Goal: Check status: Check status

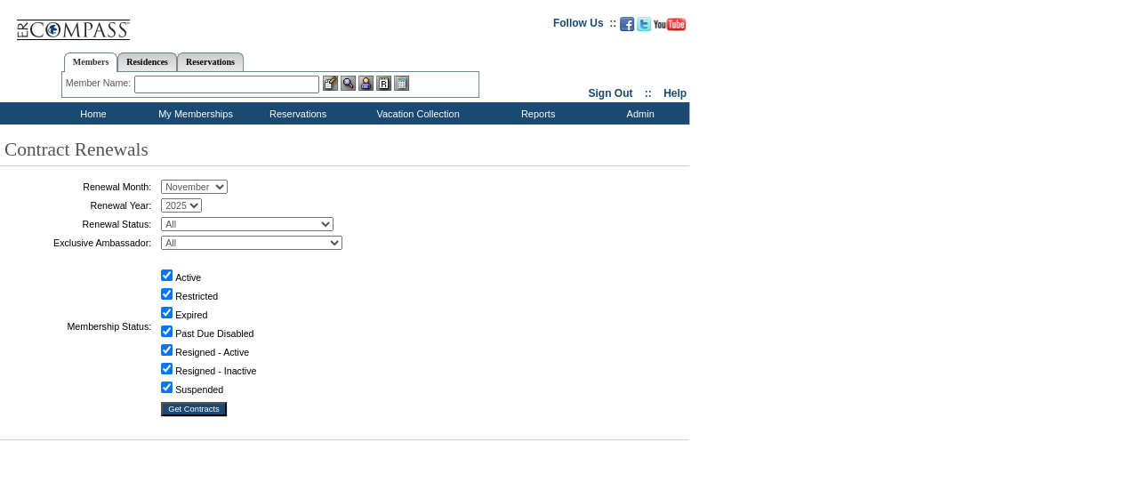
click at [228, 187] on select "January February March April May June July August September October November De…" at bounding box center [194, 187] width 67 height 14
select select "1"
click at [167, 180] on select "January February March April May June July August September October November De…" at bounding box center [194, 187] width 67 height 14
click at [204, 243] on select "All Abell, C. Accounting (MSM), T. Admin, I. Administrator, M. Ambriz, A. Arnas…" at bounding box center [251, 243] width 181 height 14
select select "60389"
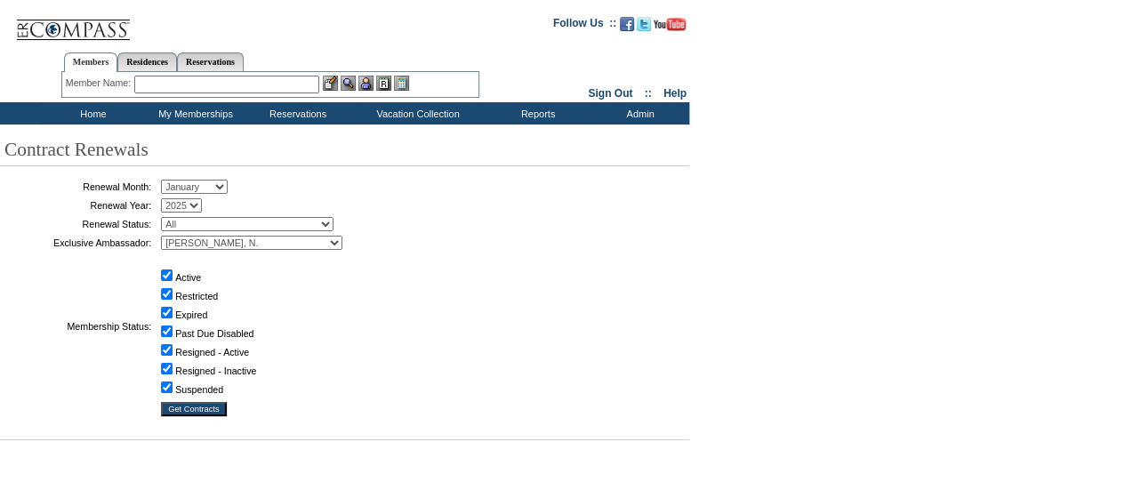
click at [167, 236] on select "All Abell, C. Accounting (MSM), T. Admin, I. Administrator, M. Ambriz, A. Arnas…" at bounding box center [251, 243] width 181 height 14
click at [208, 406] on input "Get Contracts" at bounding box center [194, 409] width 66 height 14
click at [227, 184] on select "January February March April May June July August September October November De…" at bounding box center [194, 187] width 67 height 14
select select "2"
click at [167, 180] on select "January February March April May June July August September October November De…" at bounding box center [194, 187] width 67 height 14
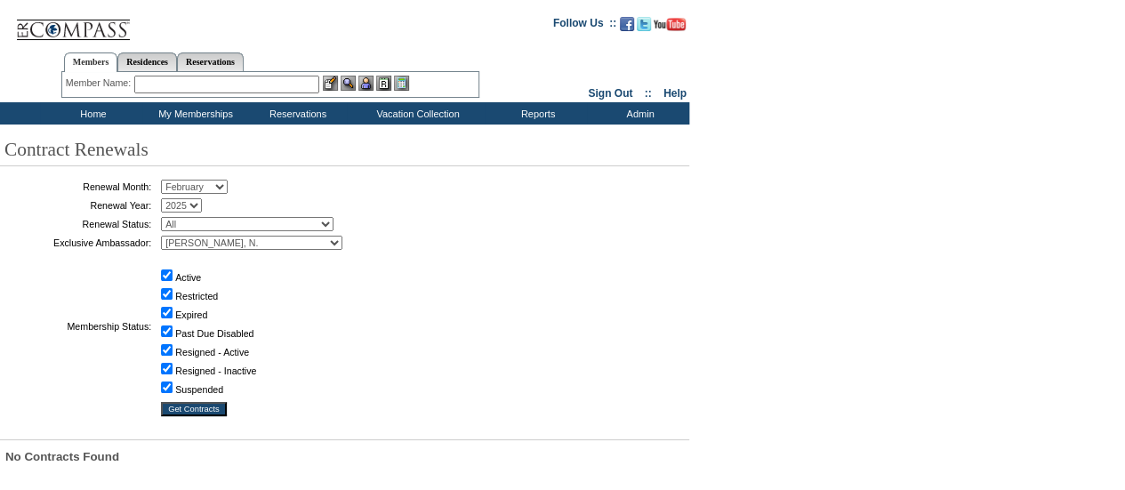
click at [200, 410] on input "Get Contracts" at bounding box center [194, 409] width 66 height 14
